Goal: Find specific page/section: Find specific page/section

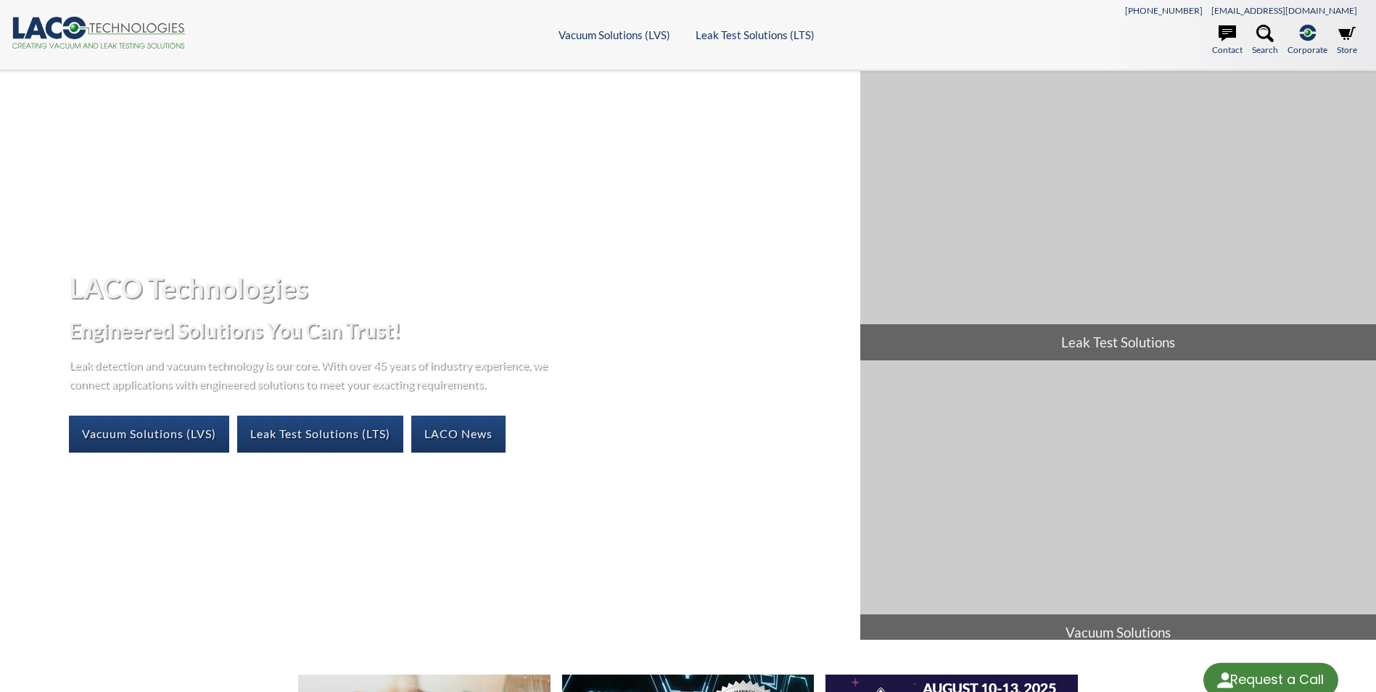
select select "Language Translate Widget"
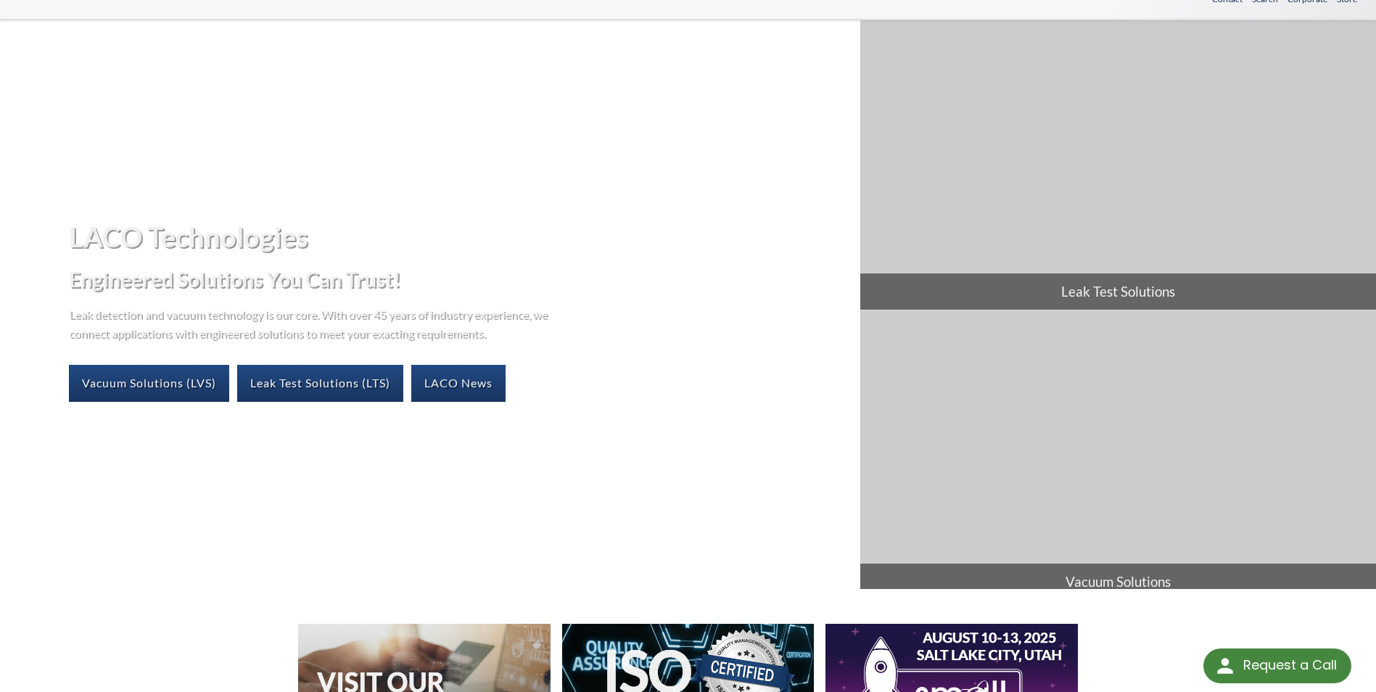
scroll to position [73, 0]
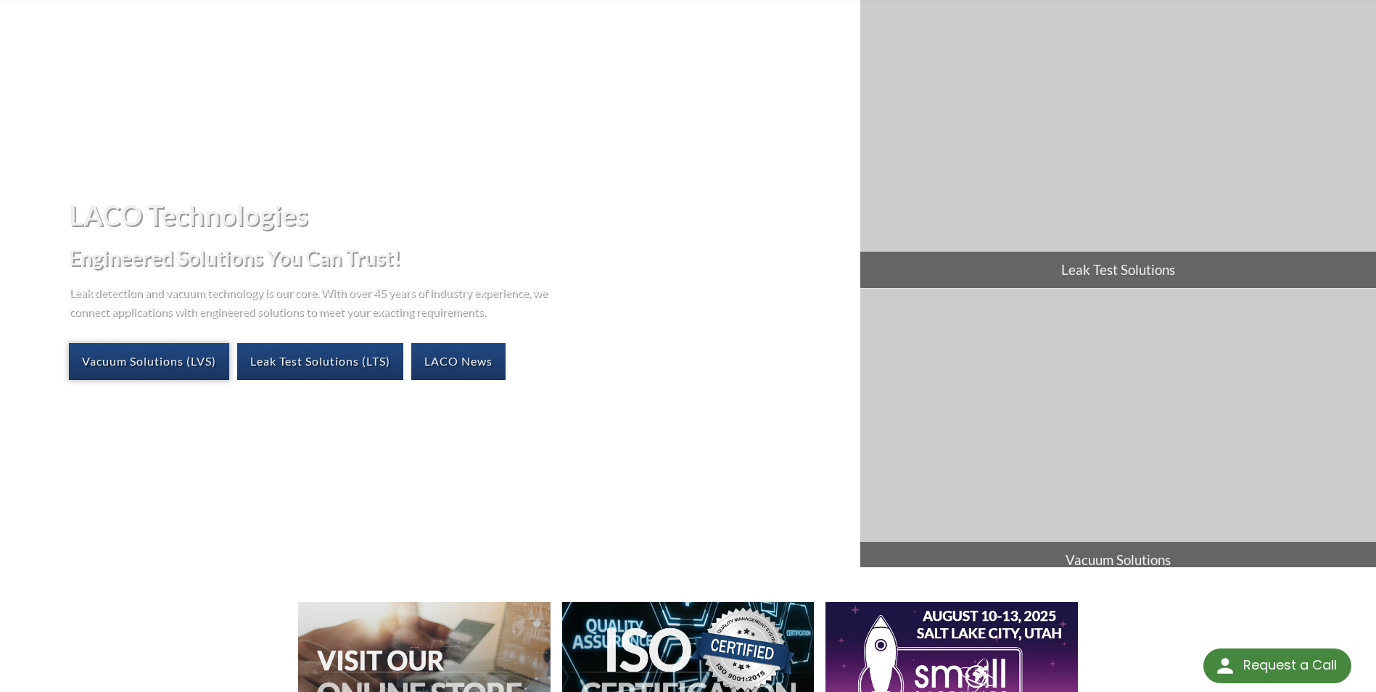
click at [173, 357] on link "Vacuum Solutions (LVS)" at bounding box center [149, 361] width 160 height 36
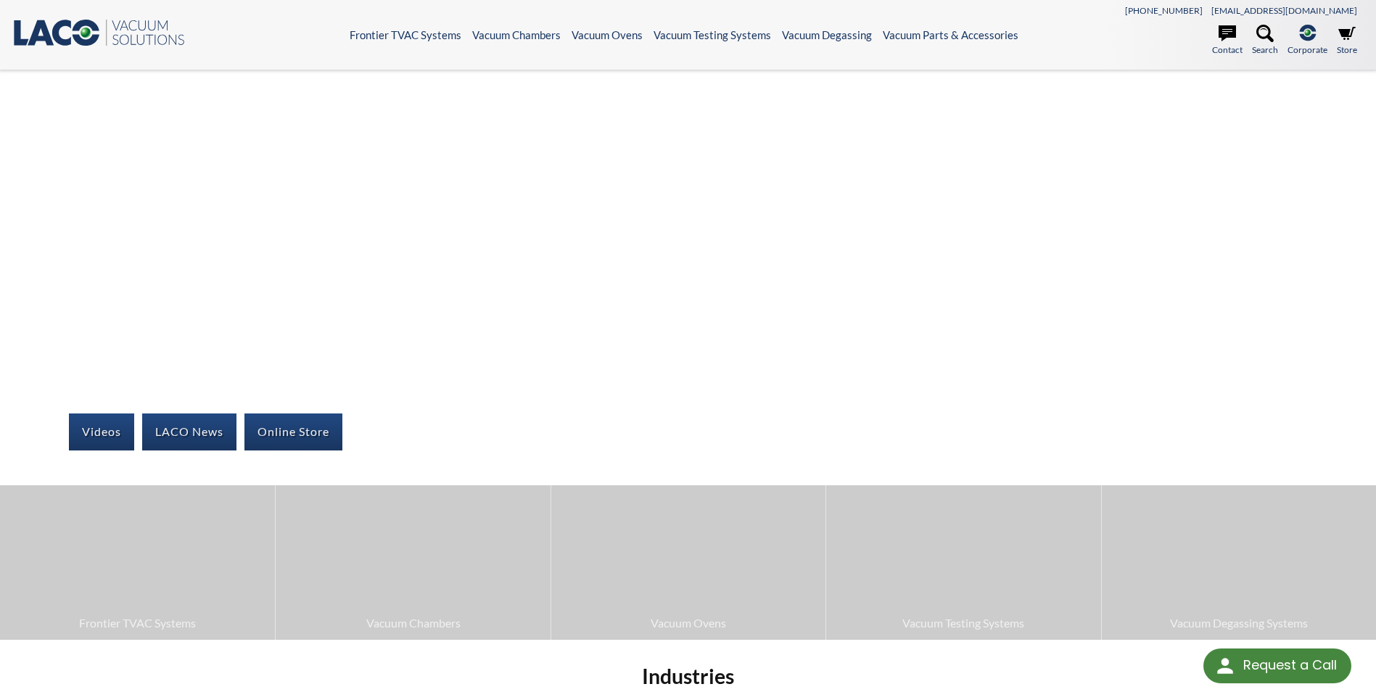
select select "Language Translate Widget"
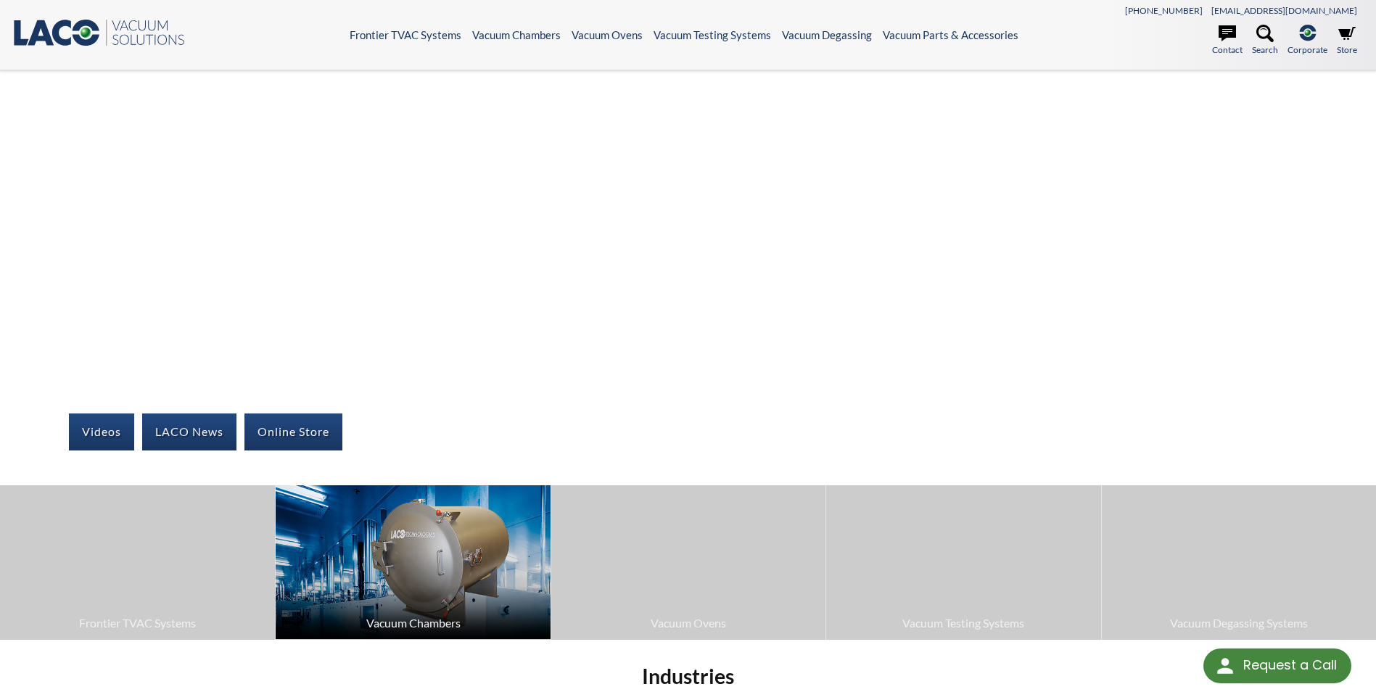
click at [422, 582] on img at bounding box center [413, 562] width 274 height 154
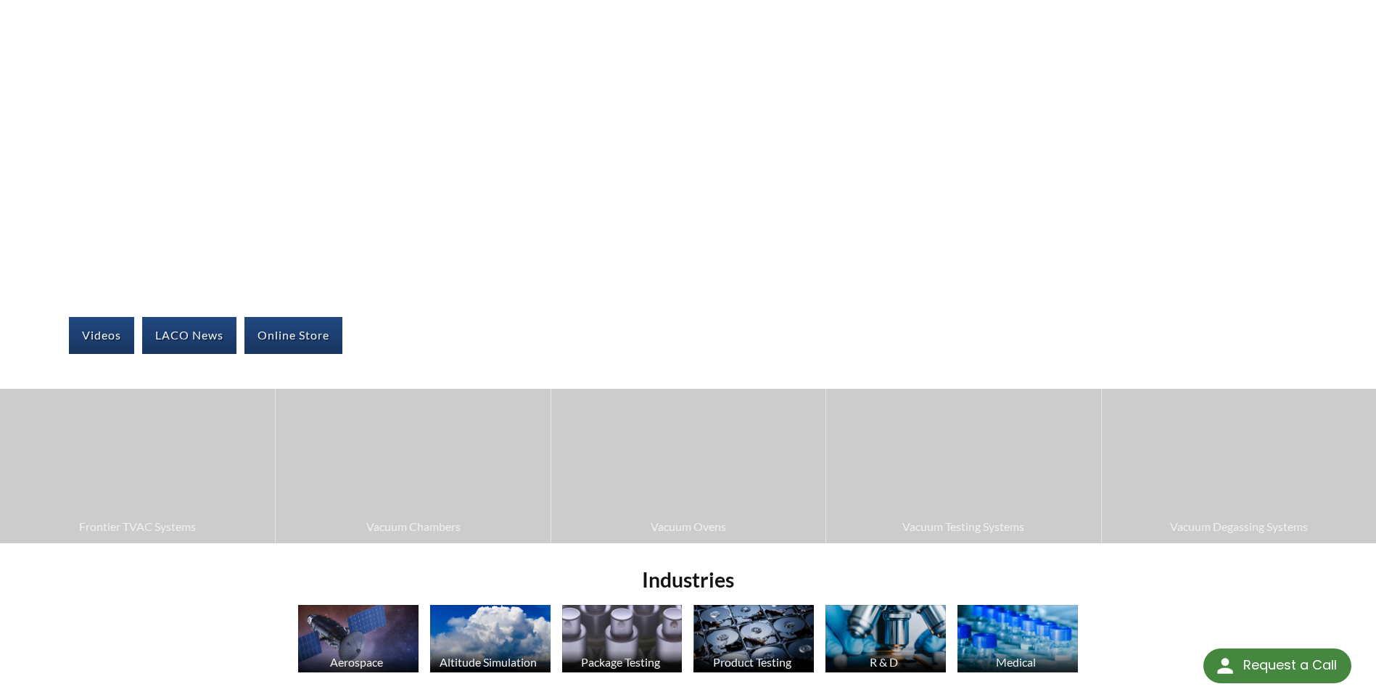
scroll to position [145, 0]
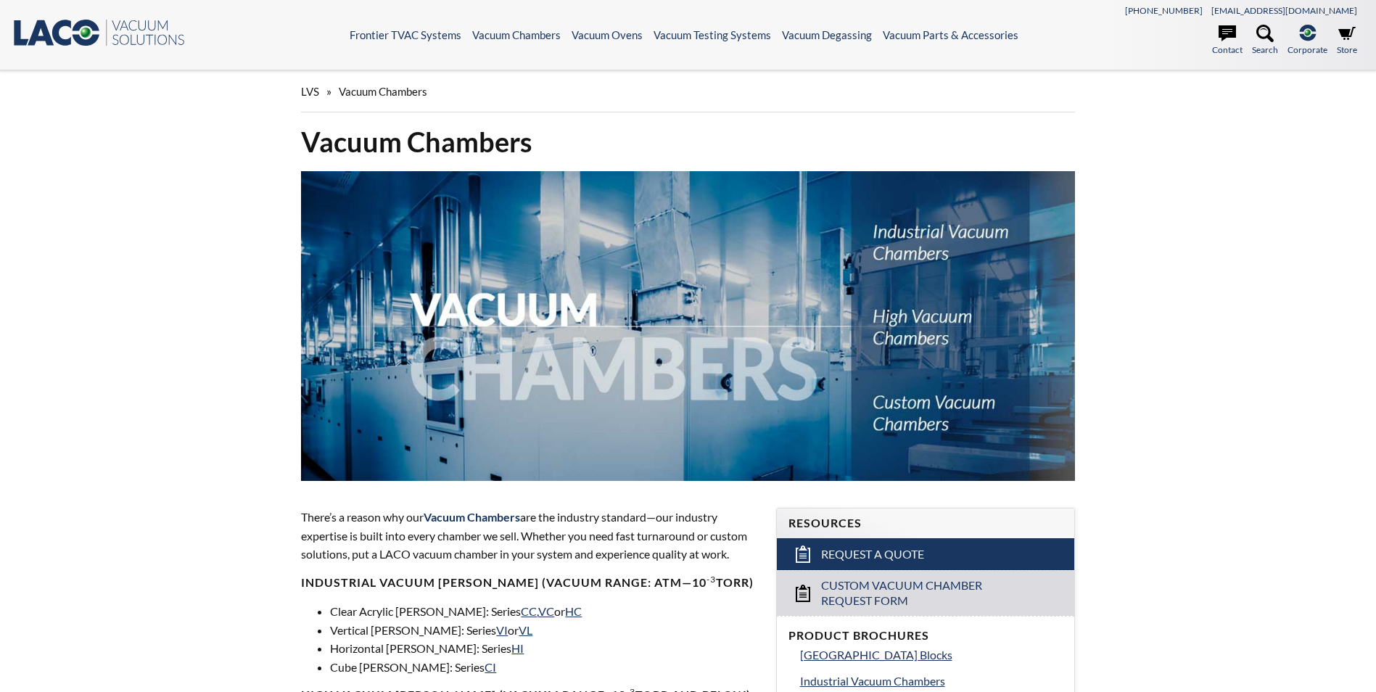
select select "Language Translate Widget"
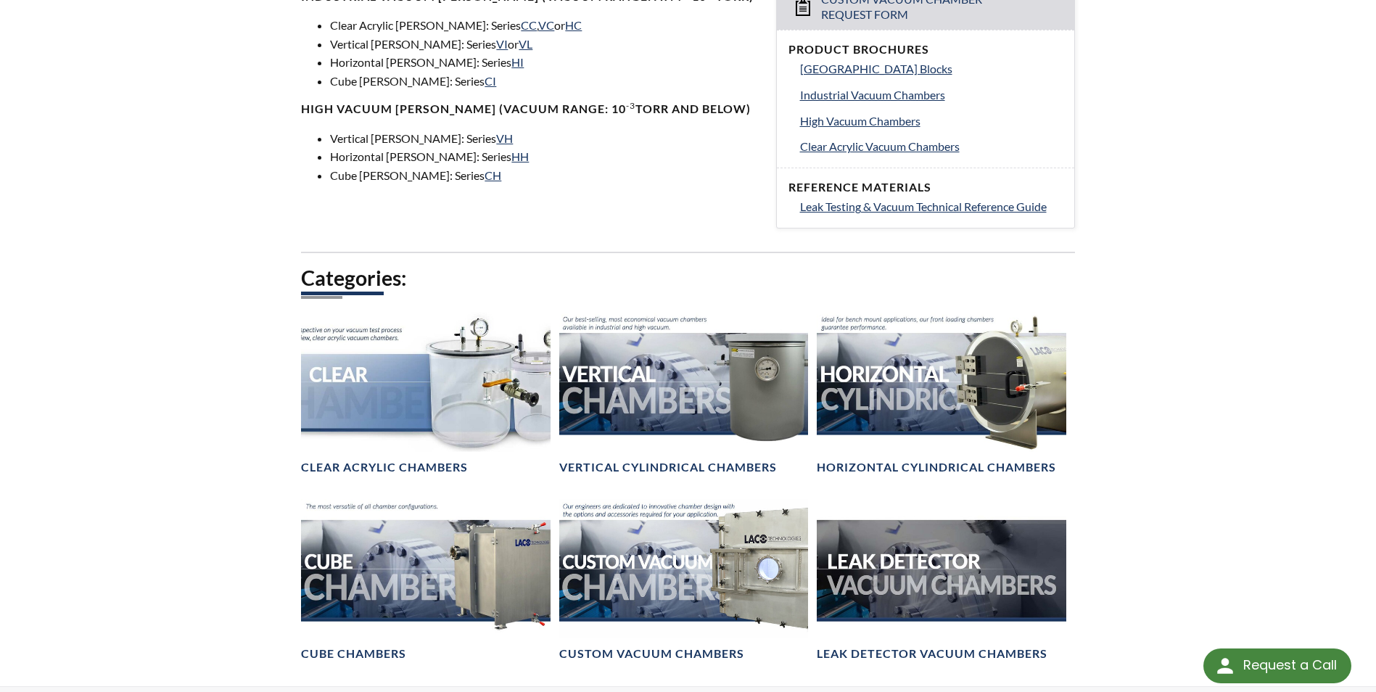
scroll to position [580, 0]
